Goal: Information Seeking & Learning: Learn about a topic

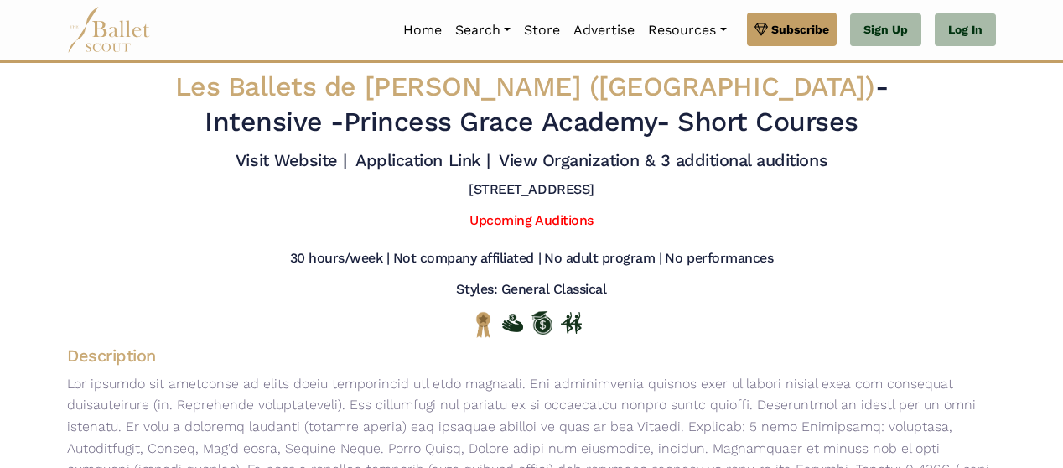
drag, startPoint x: 799, startPoint y: 96, endPoint x: 955, endPoint y: 168, distance: 171.7
click at [964, 170] on div "Visit Website | Application Link | View Organization & 3 additional auditions" at bounding box center [531, 163] width 955 height 35
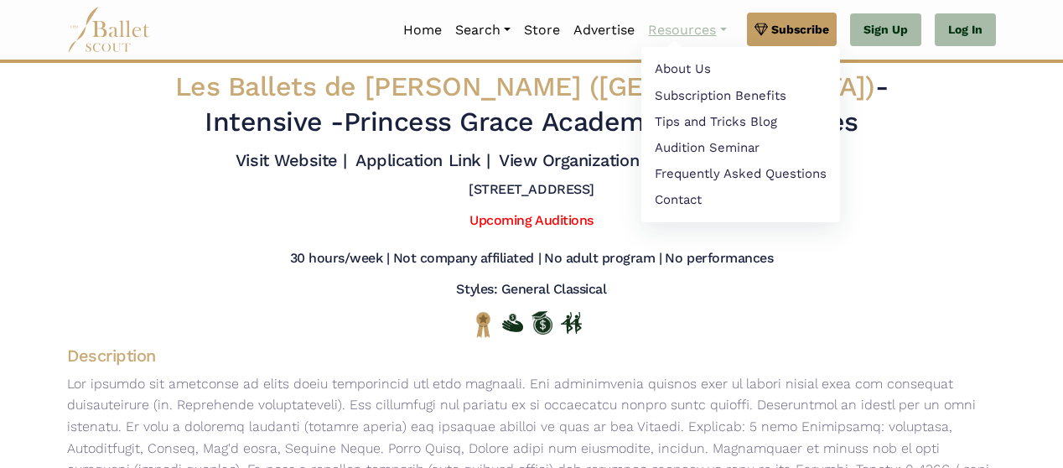
click at [722, 25] on link "Resources" at bounding box center [686, 30] width 91 height 35
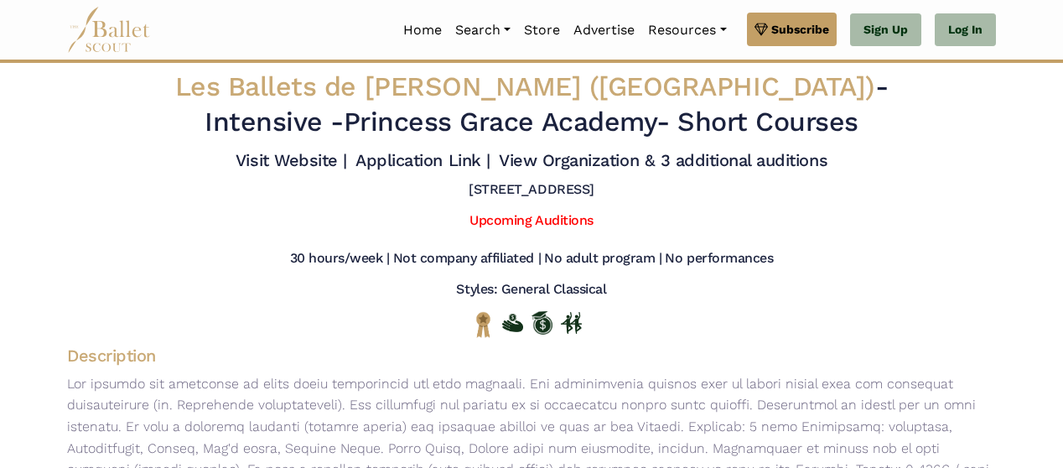
click at [806, 224] on div "Upcoming Auditions" at bounding box center [531, 224] width 955 height 24
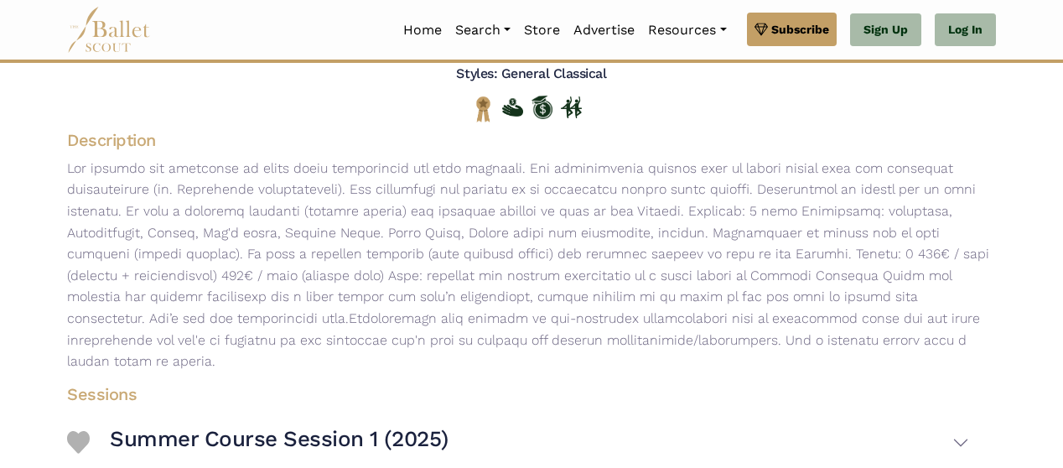
scroll to position [673, 0]
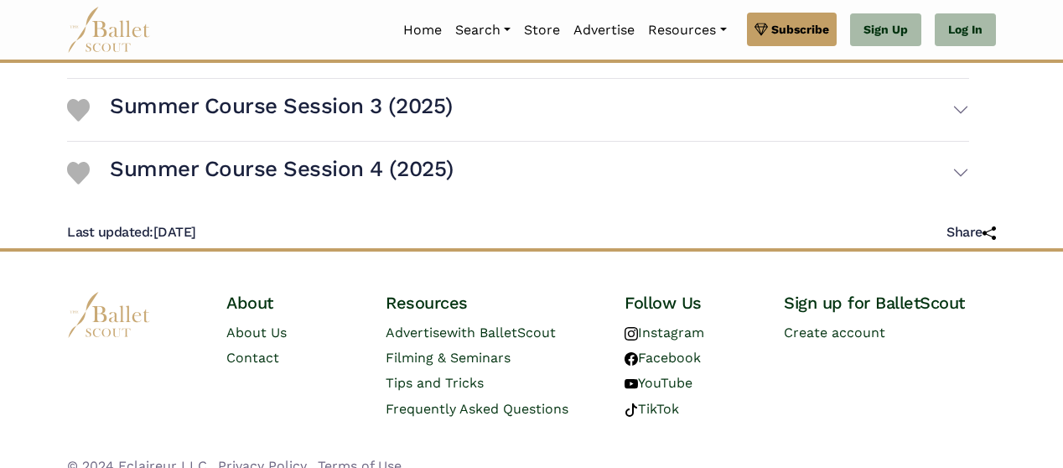
drag, startPoint x: 191, startPoint y: 84, endPoint x: 856, endPoint y: 497, distance: 782.4
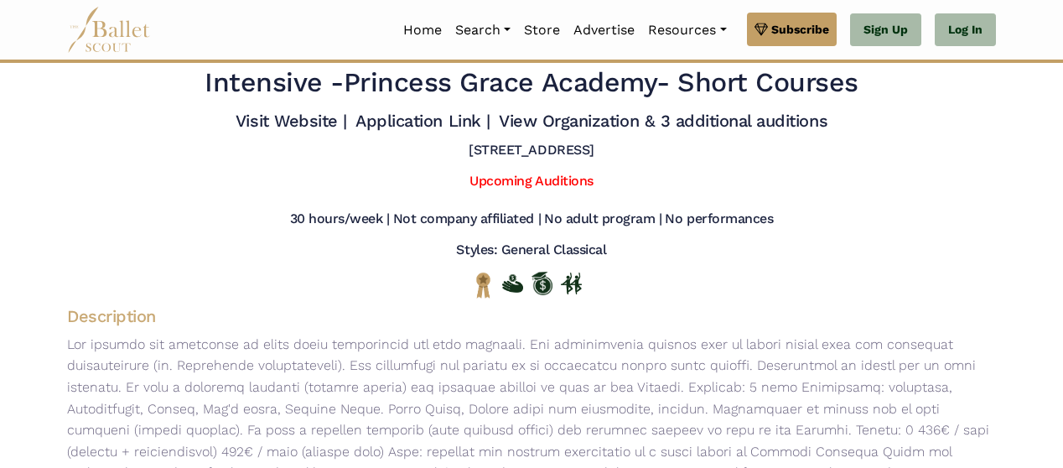
scroll to position [0, 0]
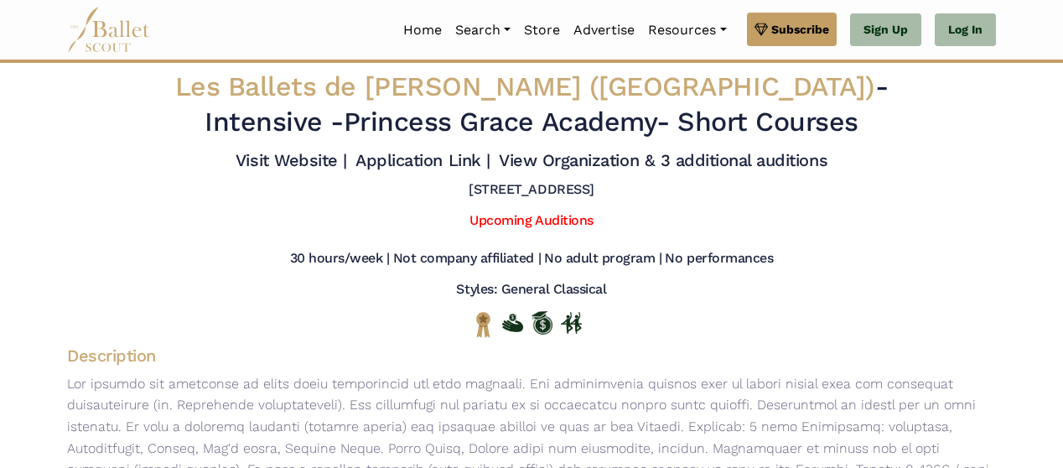
click at [452, 86] on span "Les Ballets de [PERSON_NAME] ([GEOGRAPHIC_DATA])" at bounding box center [525, 86] width 700 height 32
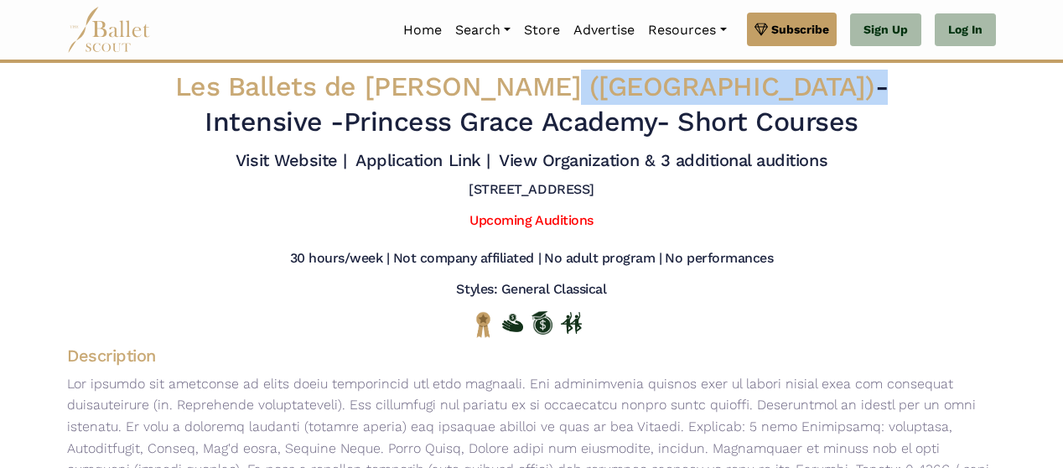
drag, startPoint x: 543, startPoint y: 91, endPoint x: 874, endPoint y: 93, distance: 331.0
click at [874, 93] on h2 "Les Ballets de [PERSON_NAME] (Princess Grace Academy) - Intensive - [GEOGRAPHIC…" at bounding box center [531, 105] width 769 height 70
copy h2 "[GEOGRAPHIC_DATA])"
